Goal: Information Seeking & Learning: Learn about a topic

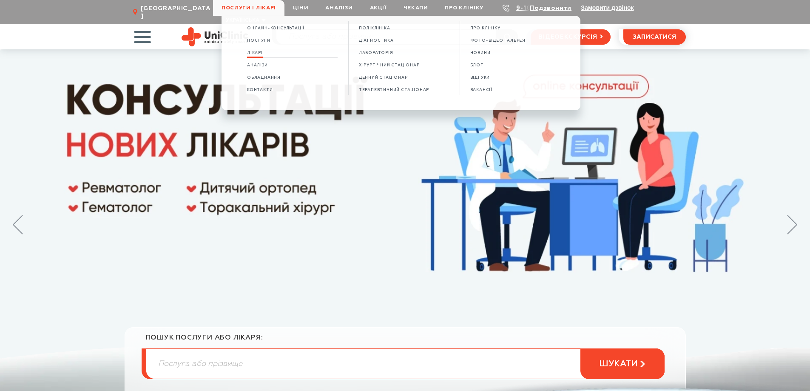
click at [263, 53] on span "Лікарі" at bounding box center [255, 53] width 16 height 5
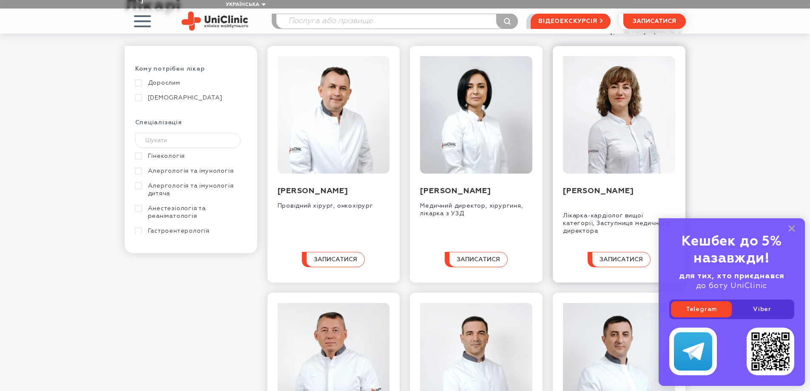
scroll to position [127, 0]
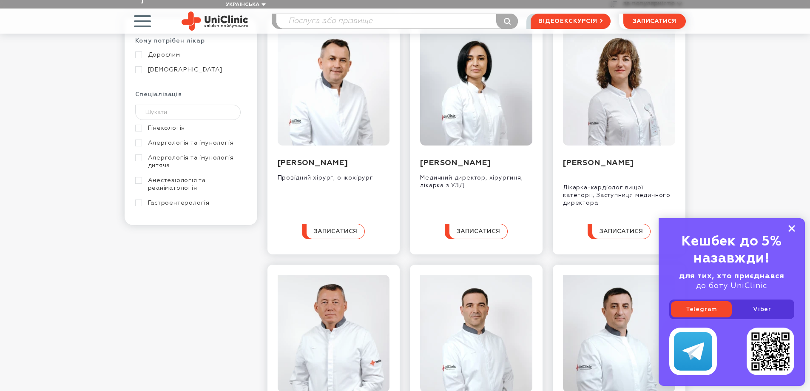
click at [790, 227] on rect at bounding box center [791, 228] width 7 height 7
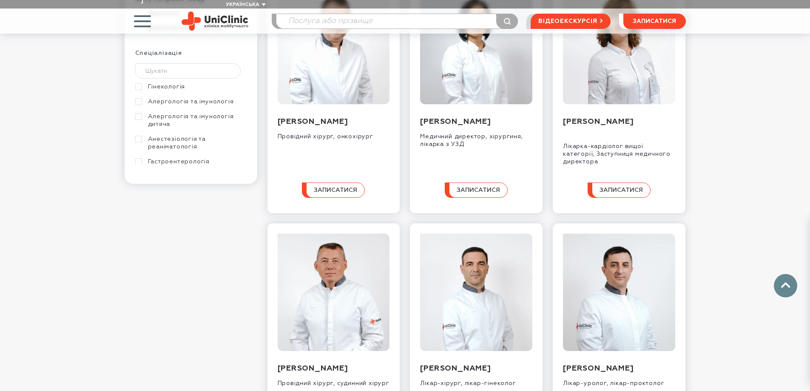
scroll to position [297, 0]
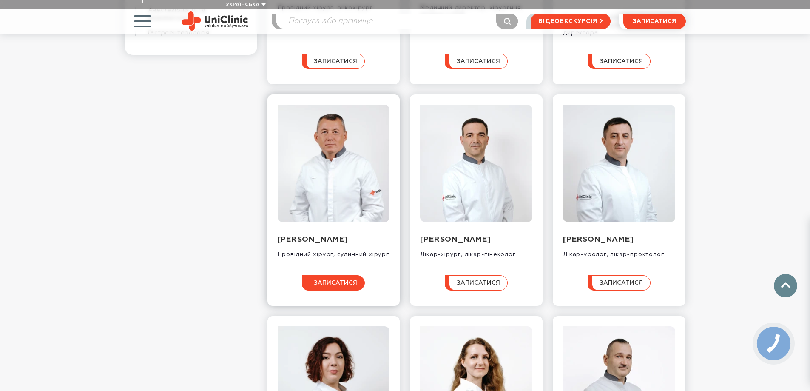
click at [327, 286] on span "записатися" at bounding box center [335, 283] width 43 height 6
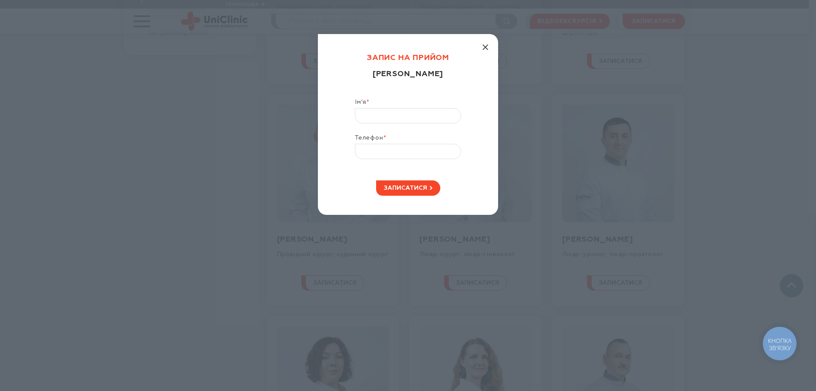
click at [486, 48] on line "button" at bounding box center [485, 47] width 5 height 5
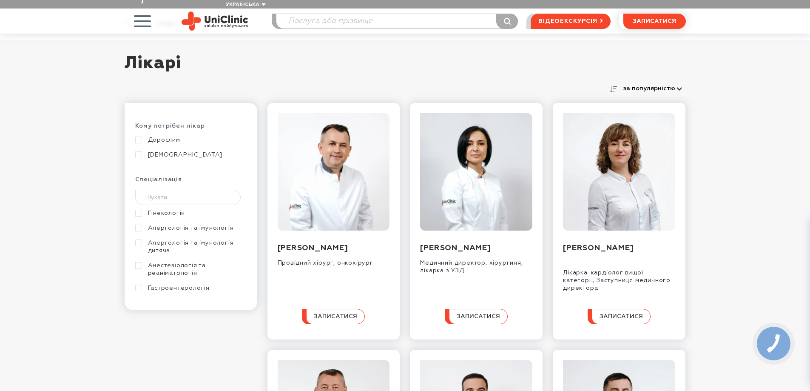
scroll to position [0, 0]
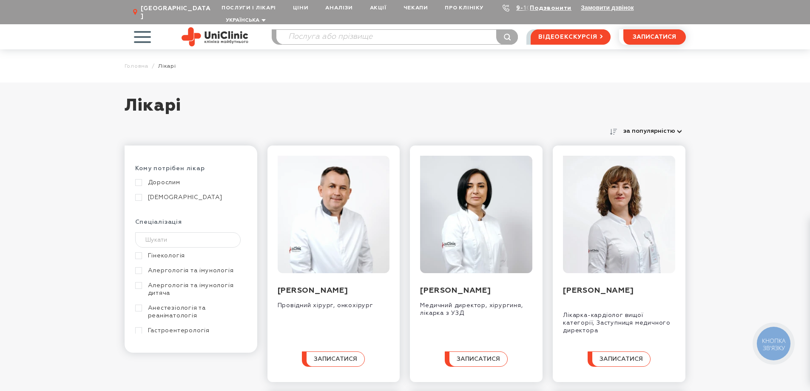
click at [139, 28] on span "button" at bounding box center [142, 36] width 35 height 35
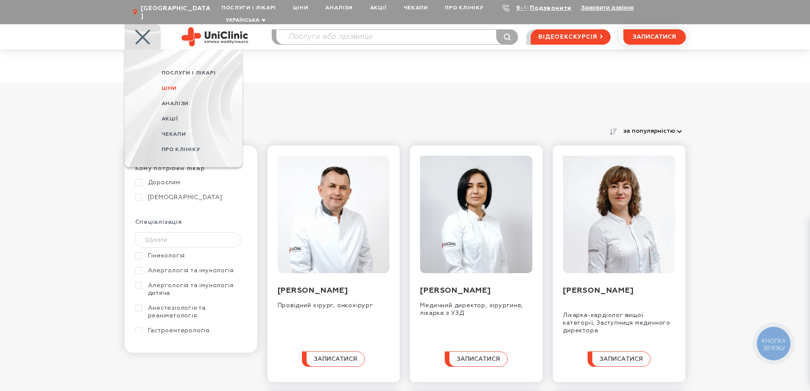
click at [167, 85] on span "Ціни" at bounding box center [168, 88] width 15 height 6
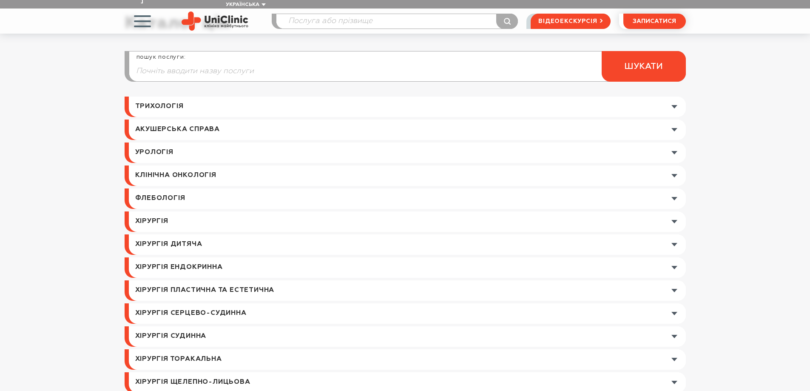
scroll to position [127, 0]
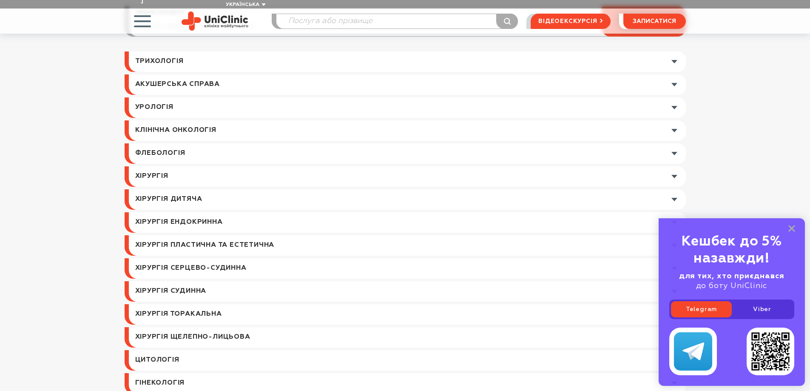
click at [674, 99] on link at bounding box center [407, 107] width 557 height 20
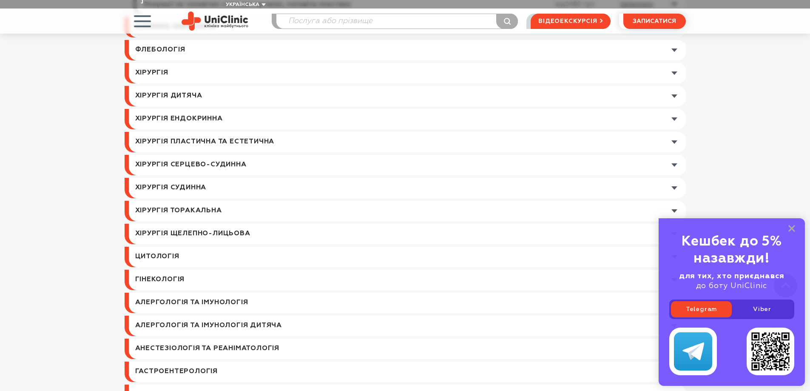
scroll to position [467, 0]
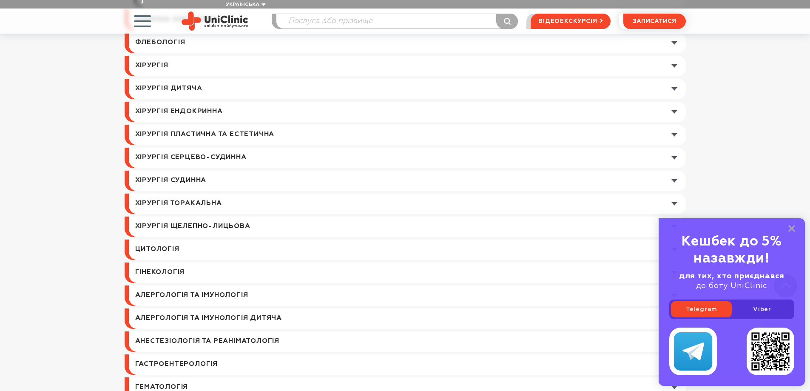
click at [675, 172] on link at bounding box center [407, 180] width 557 height 20
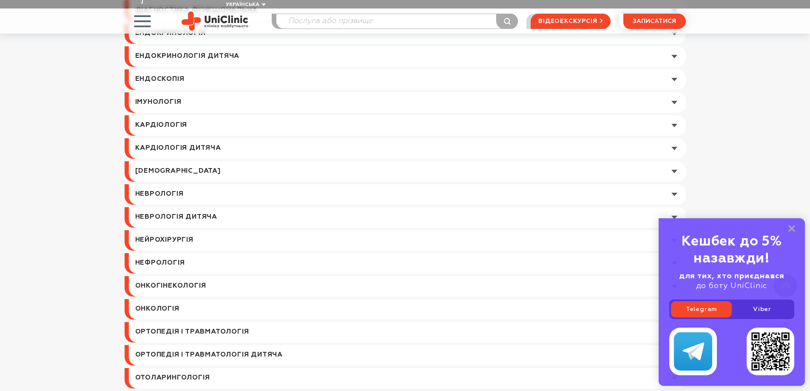
scroll to position [867, 0]
click at [674, 70] on link at bounding box center [407, 79] width 557 height 20
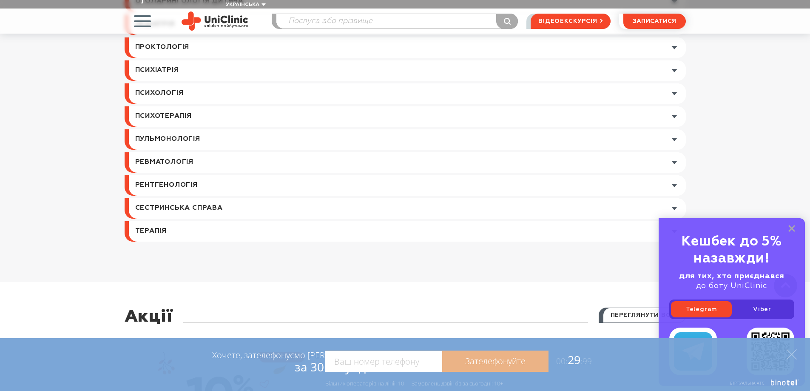
scroll to position [1257, 0]
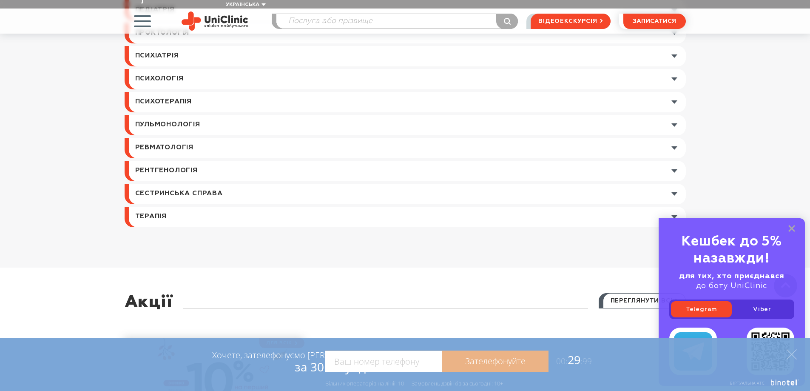
click at [675, 142] on link at bounding box center [407, 148] width 557 height 20
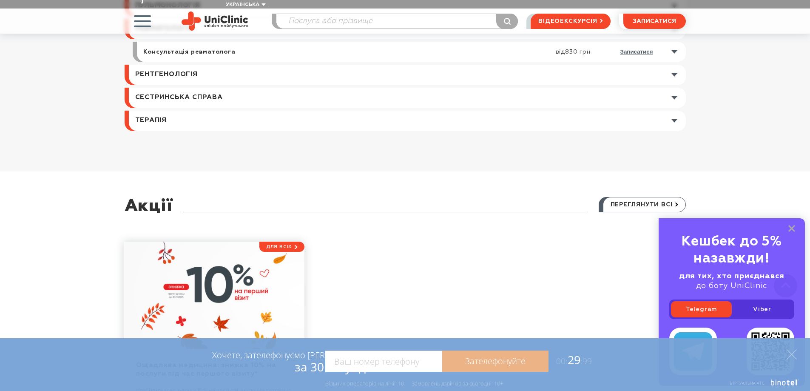
scroll to position [1385, 0]
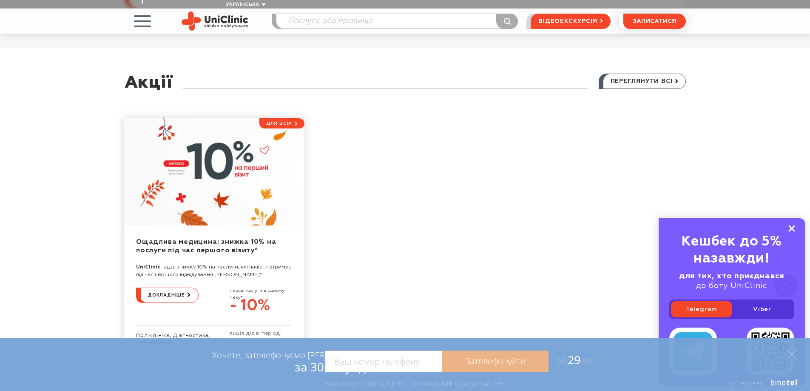
click at [790, 230] on rect at bounding box center [791, 228] width 7 height 7
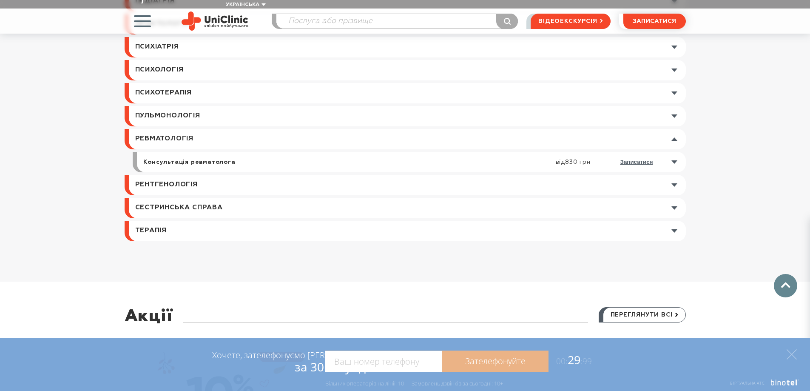
scroll to position [1002, 0]
